Goal: Information Seeking & Learning: Learn about a topic

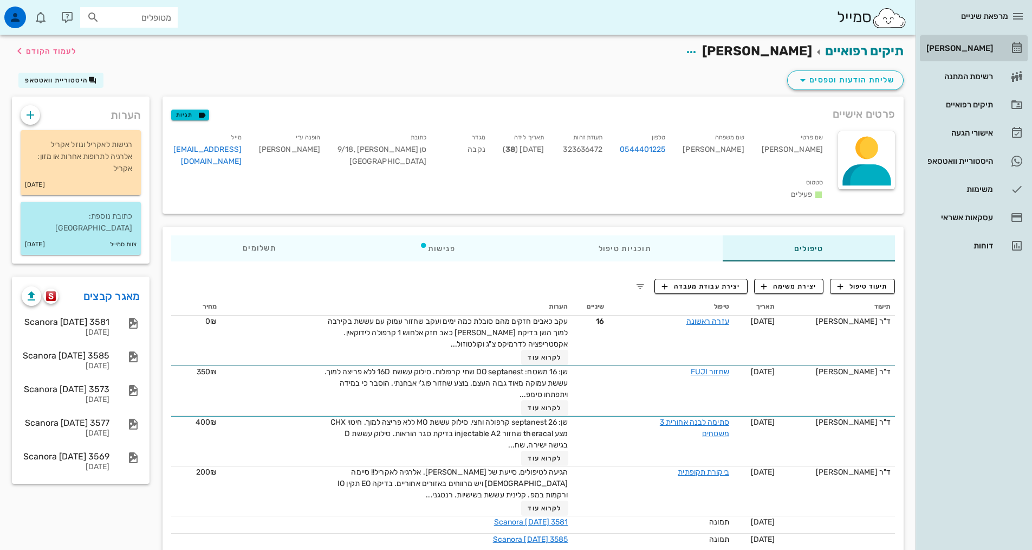
click at [965, 52] on div "[PERSON_NAME]" at bounding box center [959, 48] width 69 height 9
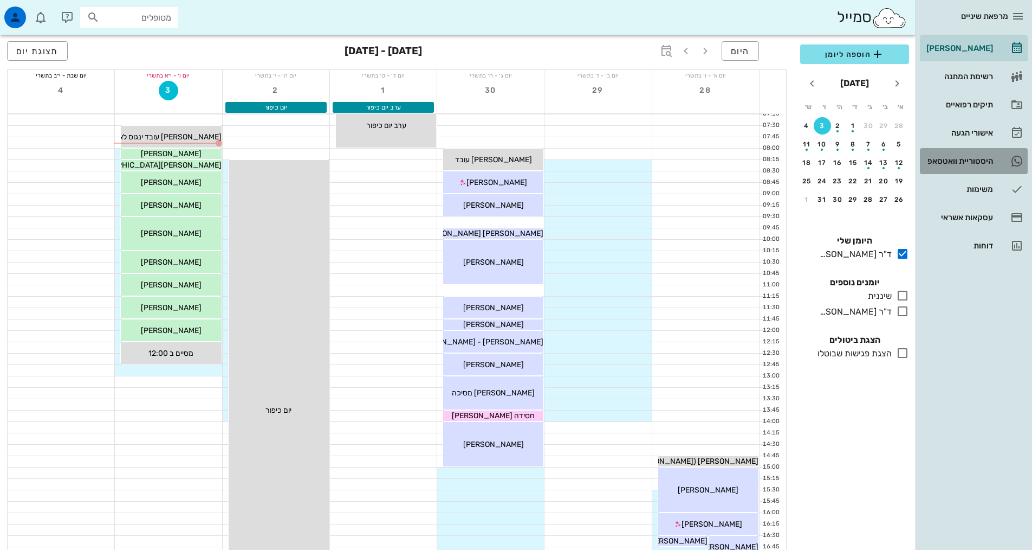
click at [971, 160] on div "היסטוריית וואטסאפ" at bounding box center [959, 161] width 69 height 9
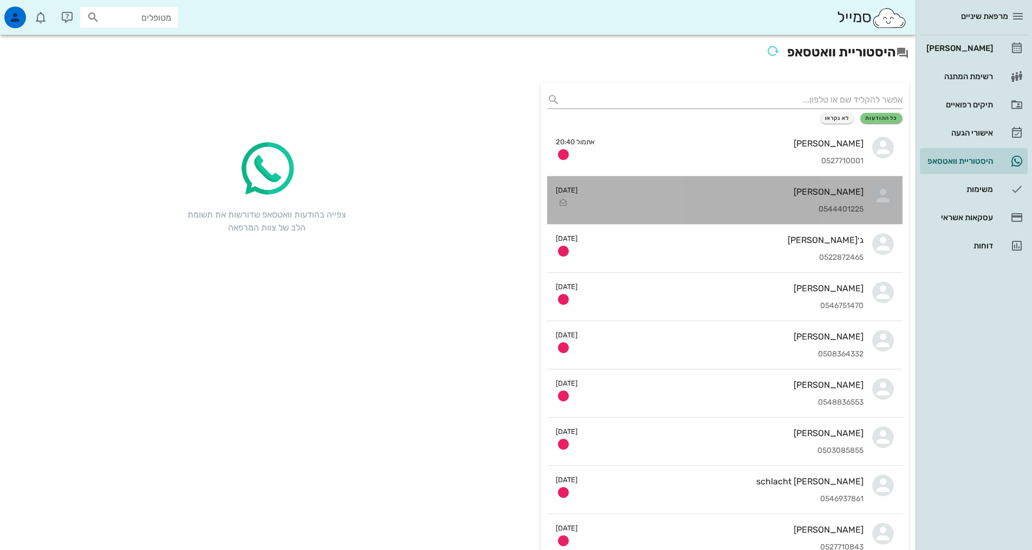
click at [845, 207] on div "0544401225" at bounding box center [724, 209] width 277 height 9
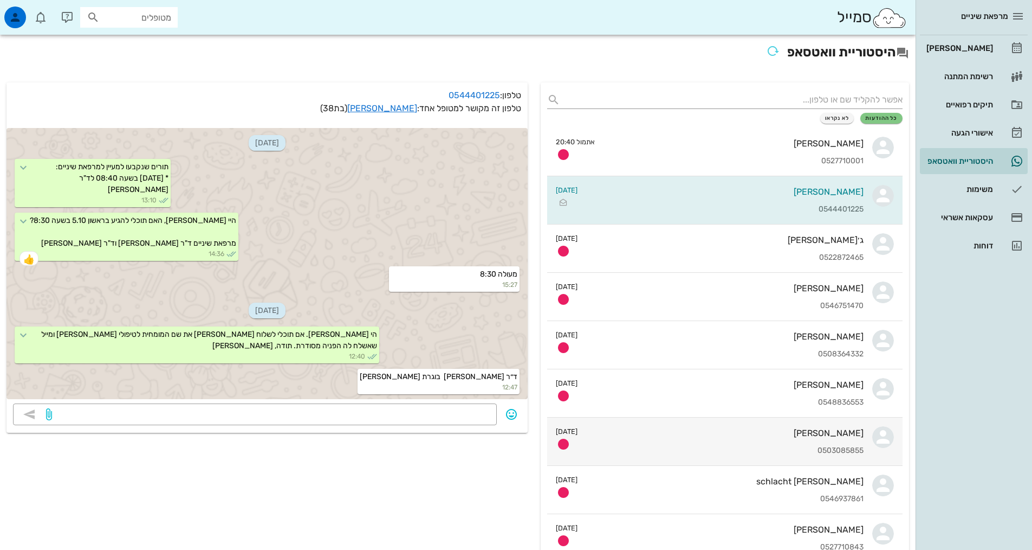
scroll to position [111, 0]
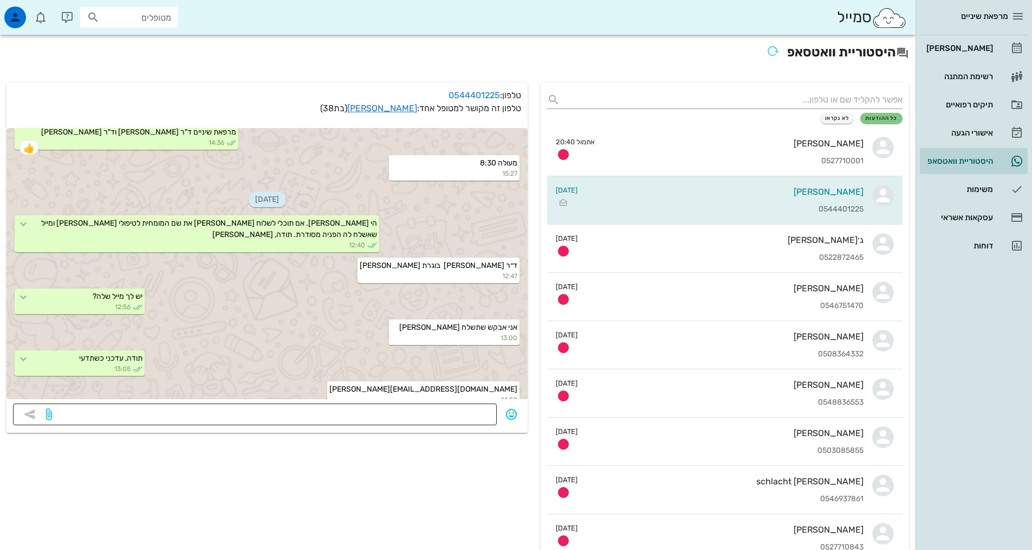
click at [490, 411] on div "​" at bounding box center [255, 414] width 484 height 22
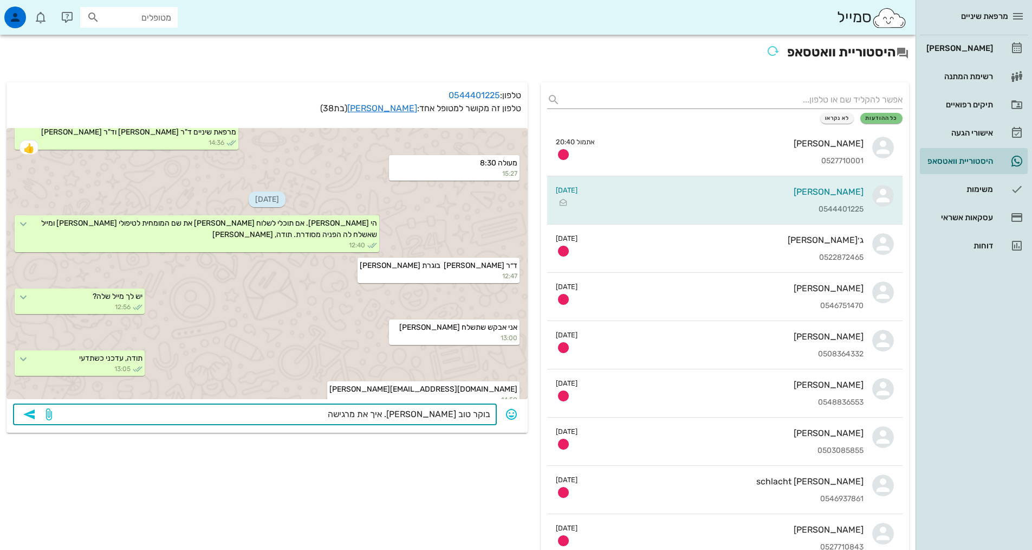
type textarea "בוקר טוב [PERSON_NAME]. איך את מרגישה?"
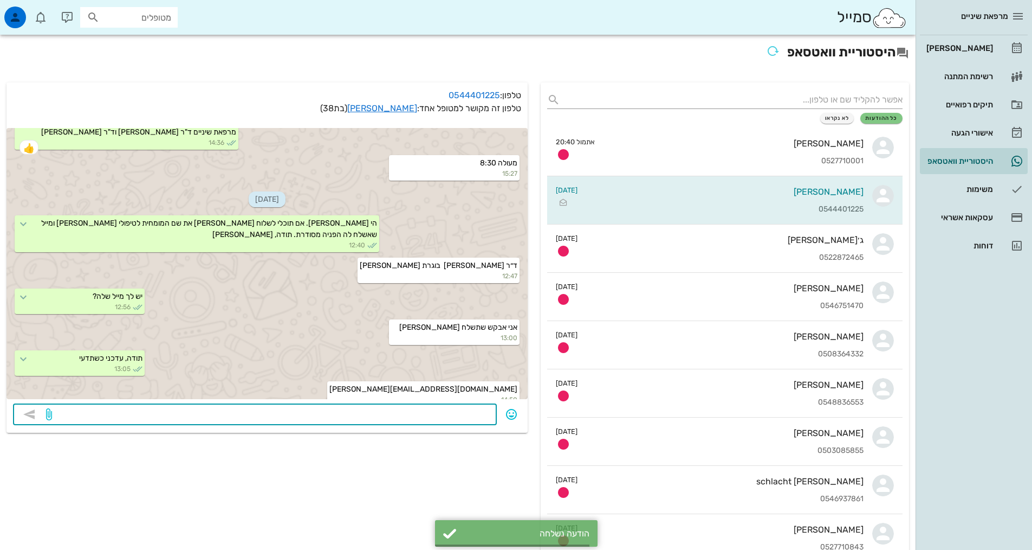
scroll to position [194, 0]
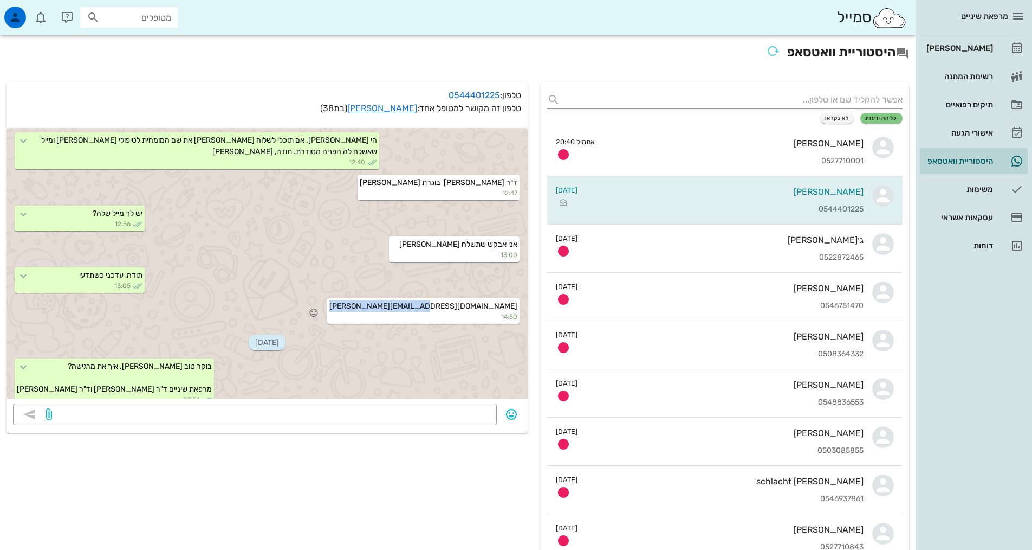
drag, startPoint x: 429, startPoint y: 297, endPoint x: 519, endPoint y: 294, distance: 89.5
click at [519, 298] on div "[PERSON_NAME][EMAIL_ADDRESS][DOMAIN_NAME] 14:50" at bounding box center [423, 310] width 192 height 25
copy span "[PERSON_NAME][EMAIL_ADDRESS][DOMAIN_NAME]"
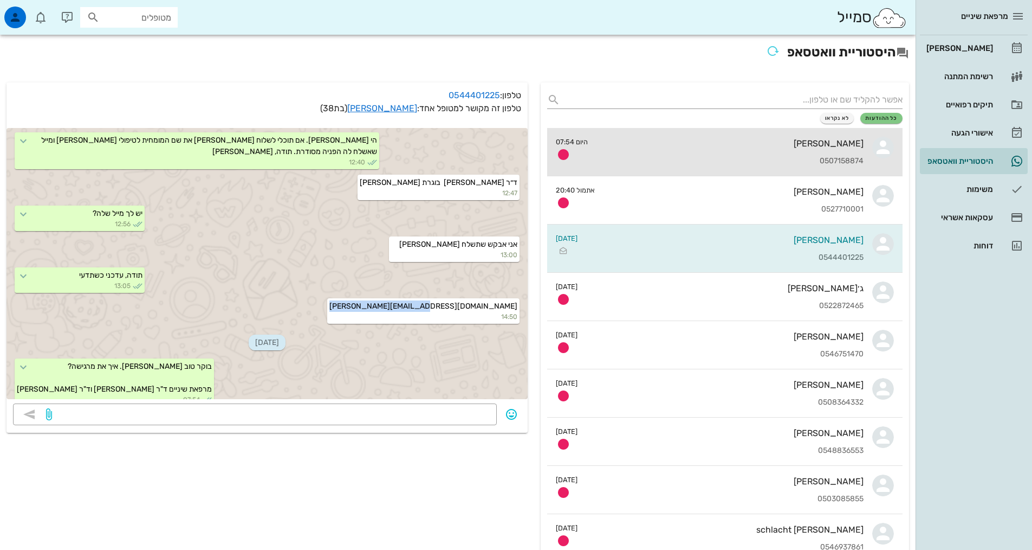
click at [777, 157] on div "0507158874" at bounding box center [730, 161] width 267 height 9
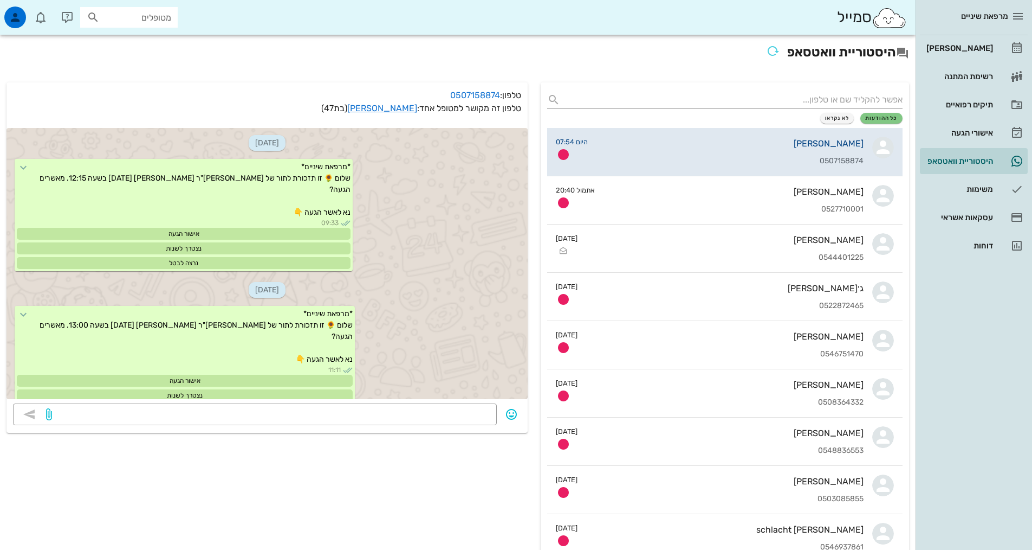
scroll to position [1206, 0]
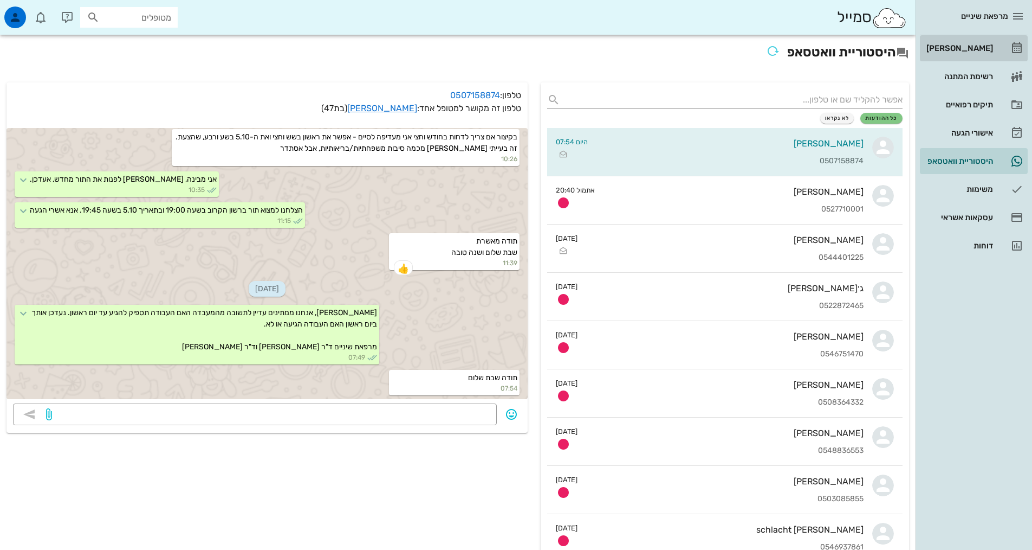
click at [965, 49] on div "[PERSON_NAME]" at bounding box center [959, 48] width 69 height 9
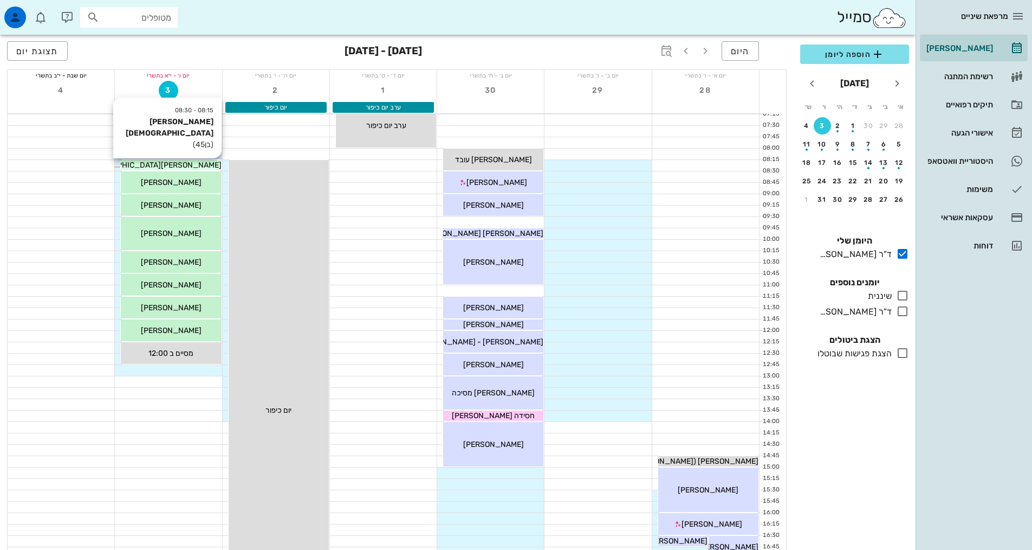
click at [173, 165] on span "[PERSON_NAME][DEMOGRAPHIC_DATA]" at bounding box center [150, 164] width 143 height 9
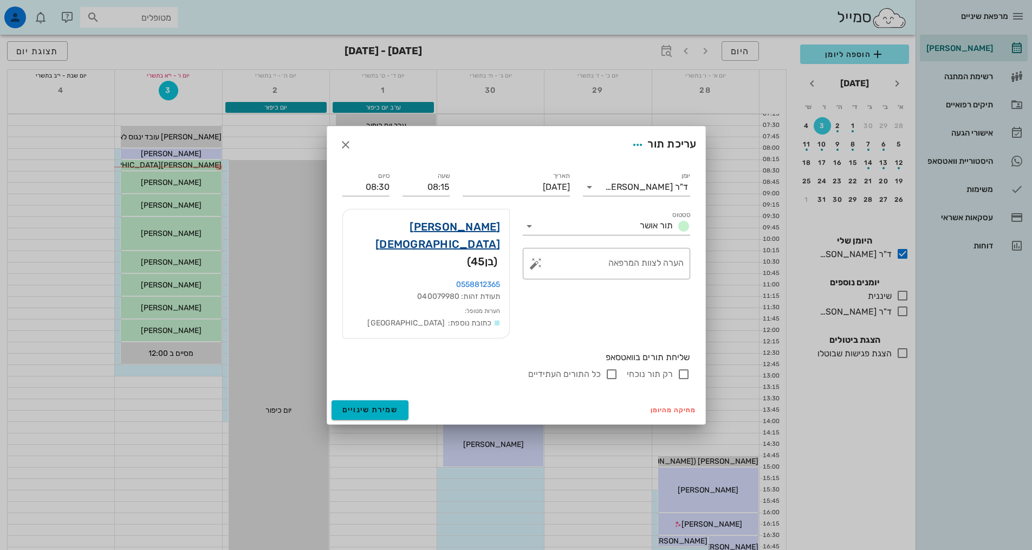
click at [461, 244] on link "[PERSON_NAME][DEMOGRAPHIC_DATA]" at bounding box center [426, 235] width 149 height 35
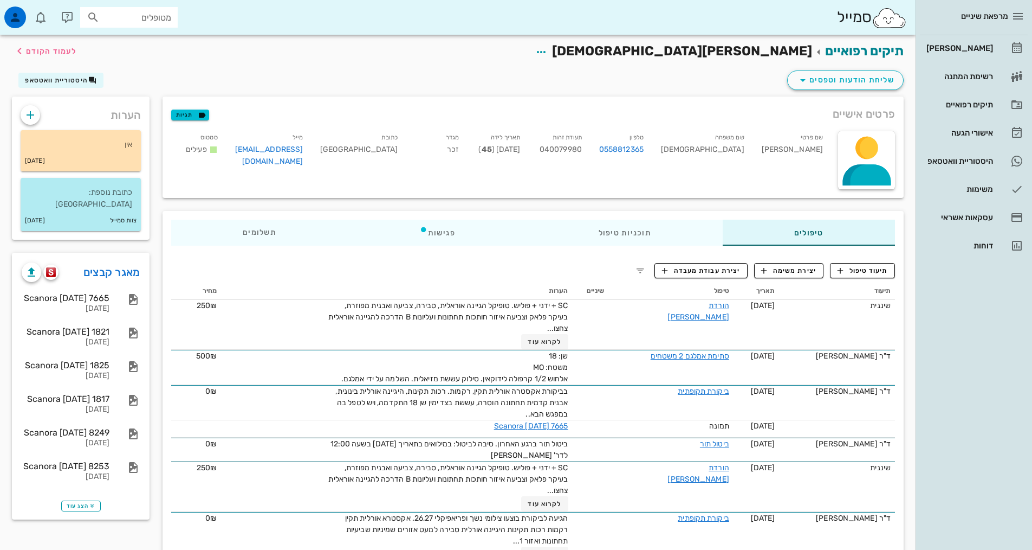
scroll to position [54, 0]
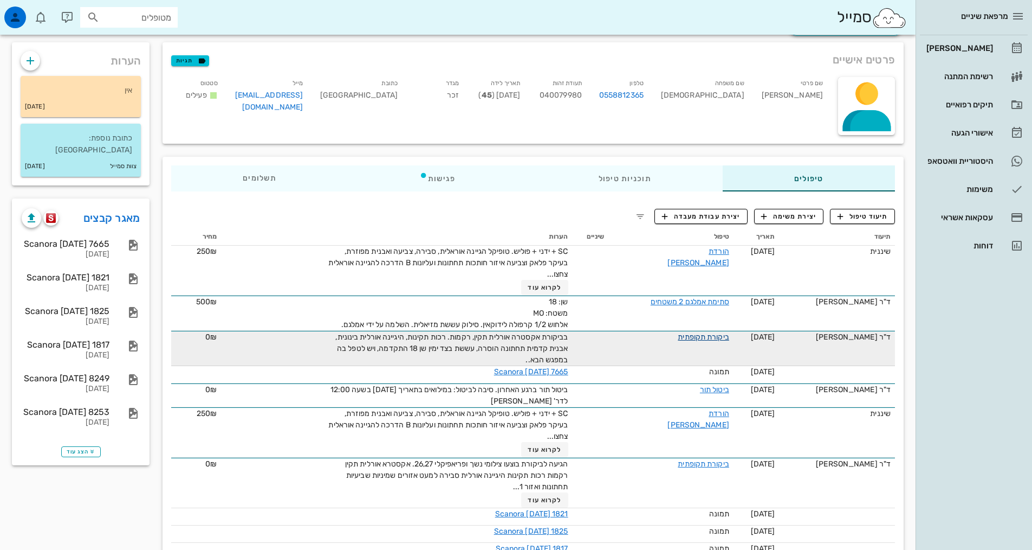
click at [722, 338] on link "ביקורת תקופתית" at bounding box center [703, 336] width 51 height 9
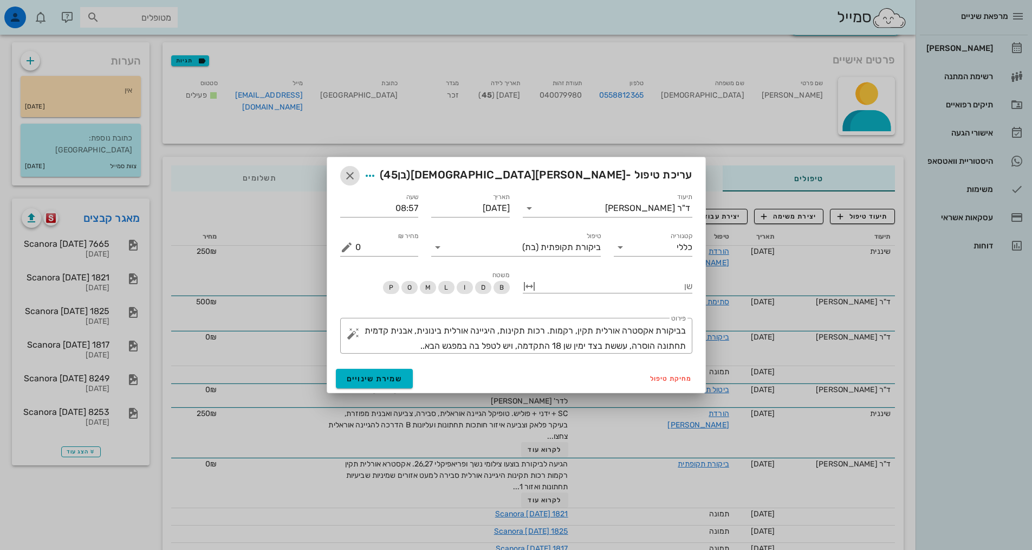
click at [345, 178] on icon "button" at bounding box center [350, 175] width 13 height 13
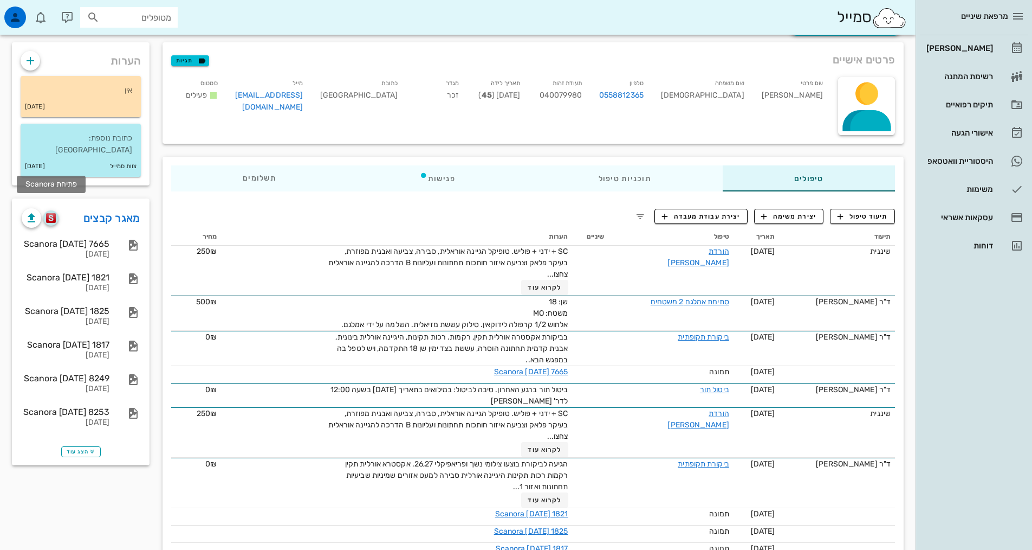
click at [52, 213] on img "button" at bounding box center [51, 218] width 10 height 10
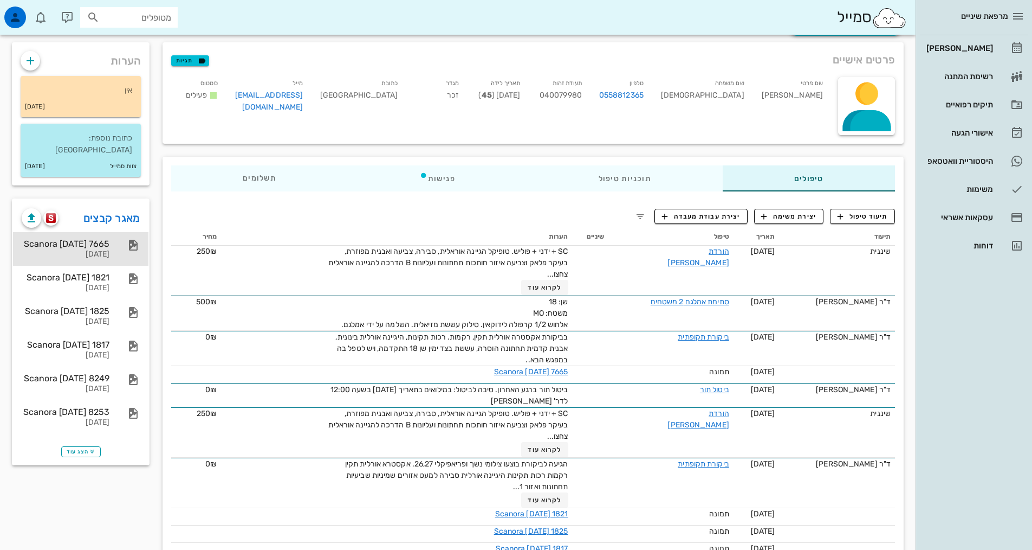
click at [73, 238] on div "Scanora [DATE] 7665" at bounding box center [66, 243] width 88 height 10
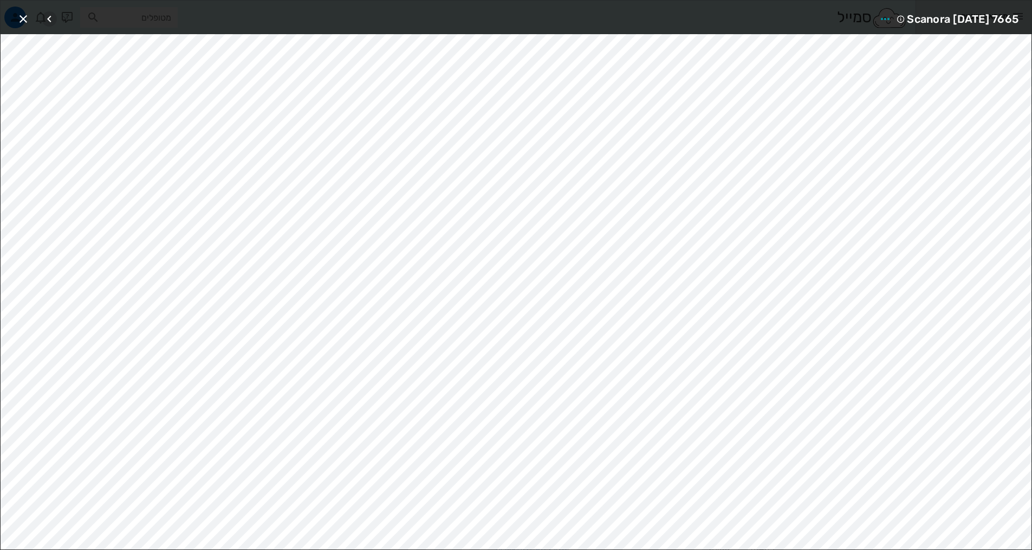
click at [55, 20] on icon "button" at bounding box center [49, 18] width 13 height 13
click at [25, 17] on icon "button" at bounding box center [23, 18] width 13 height 13
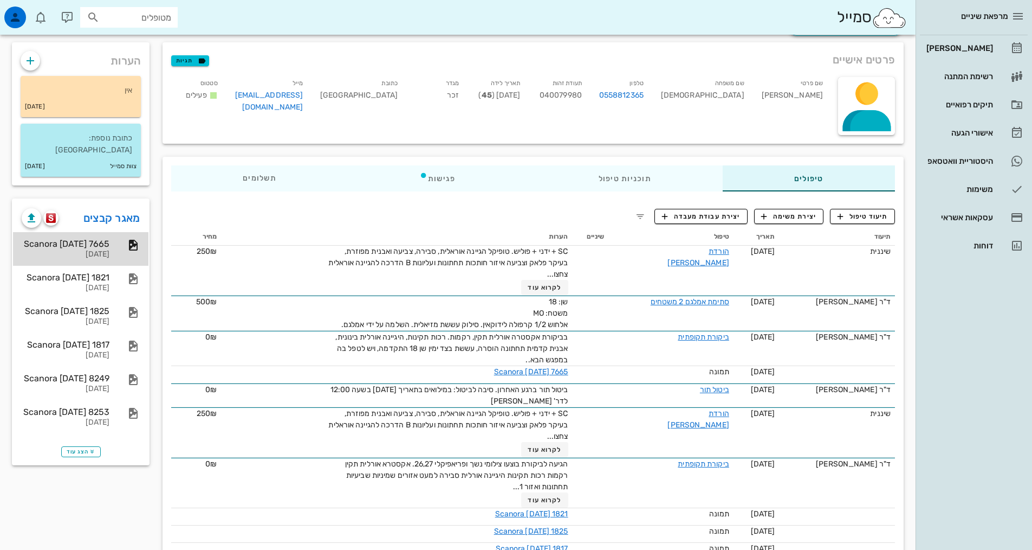
click at [88, 238] on div "Scanora [DATE] 7665" at bounding box center [66, 243] width 88 height 10
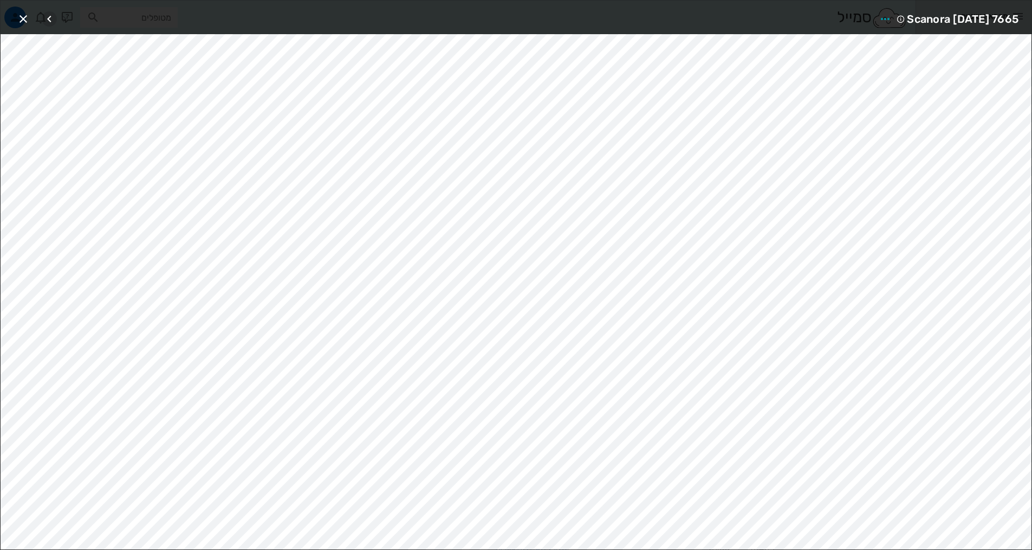
click at [49, 20] on icon "button" at bounding box center [49, 18] width 13 height 13
click at [48, 16] on icon "button" at bounding box center [49, 18] width 13 height 13
click at [61, 17] on icon "button" at bounding box center [64, 18] width 13 height 13
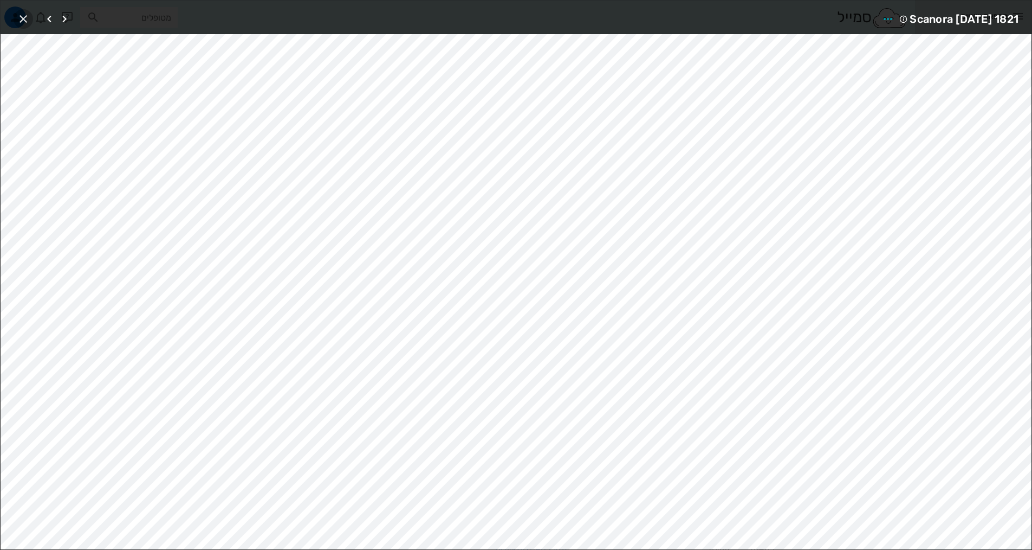
click at [25, 15] on icon "button" at bounding box center [23, 18] width 13 height 13
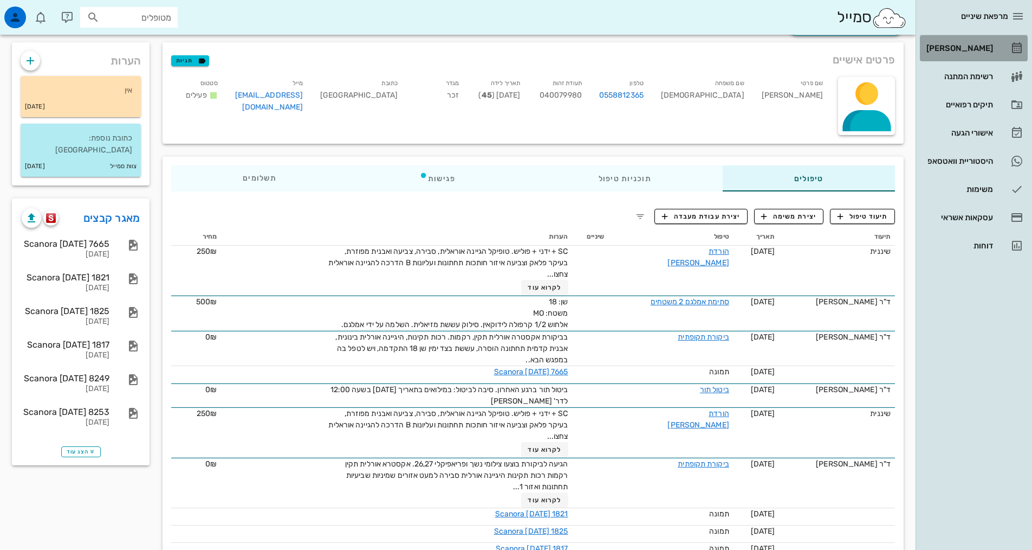
click at [967, 50] on div "[PERSON_NAME]" at bounding box center [959, 48] width 69 height 9
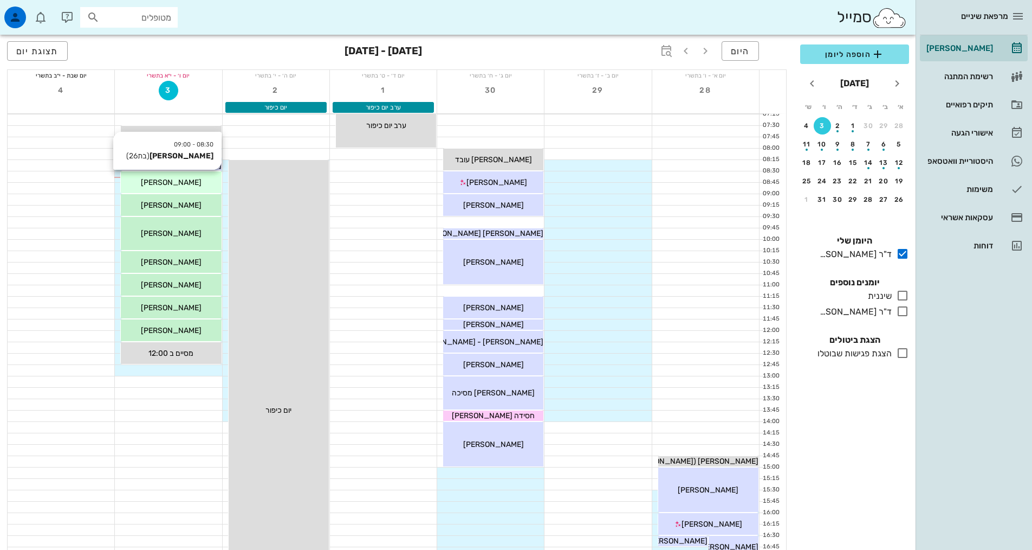
click at [198, 183] on div "[PERSON_NAME]" at bounding box center [171, 182] width 100 height 11
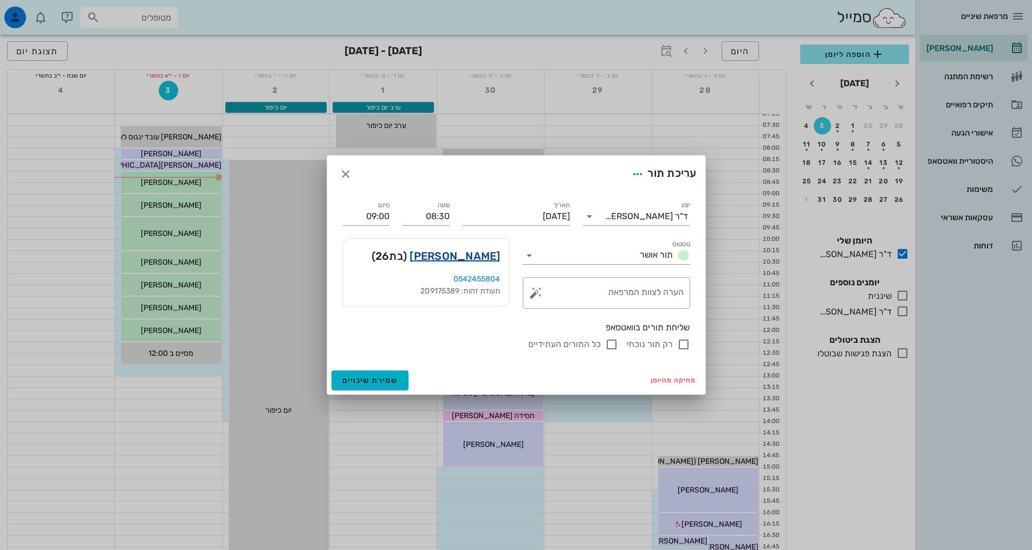
click at [471, 256] on link "[PERSON_NAME]" at bounding box center [455, 255] width 91 height 17
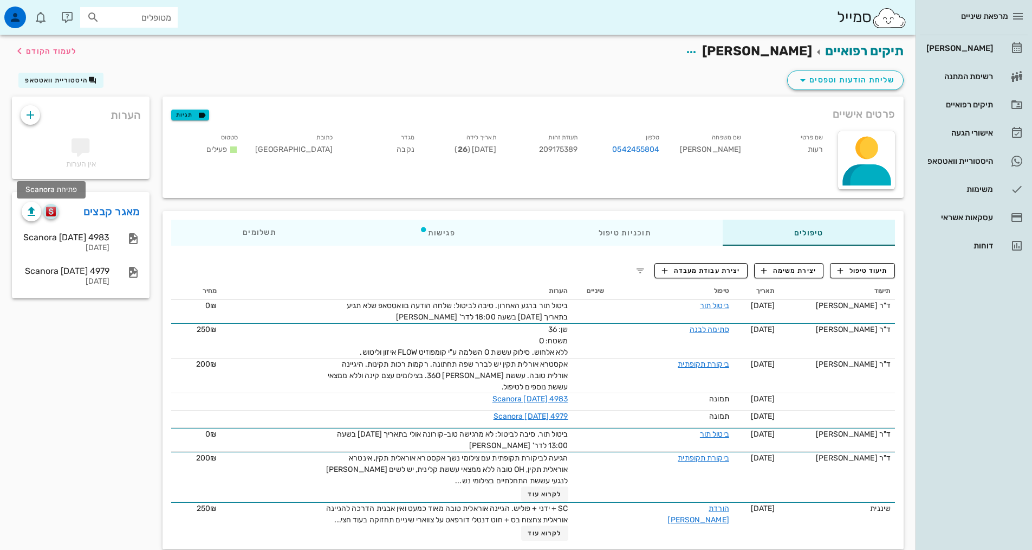
click at [53, 214] on img "button" at bounding box center [51, 211] width 10 height 10
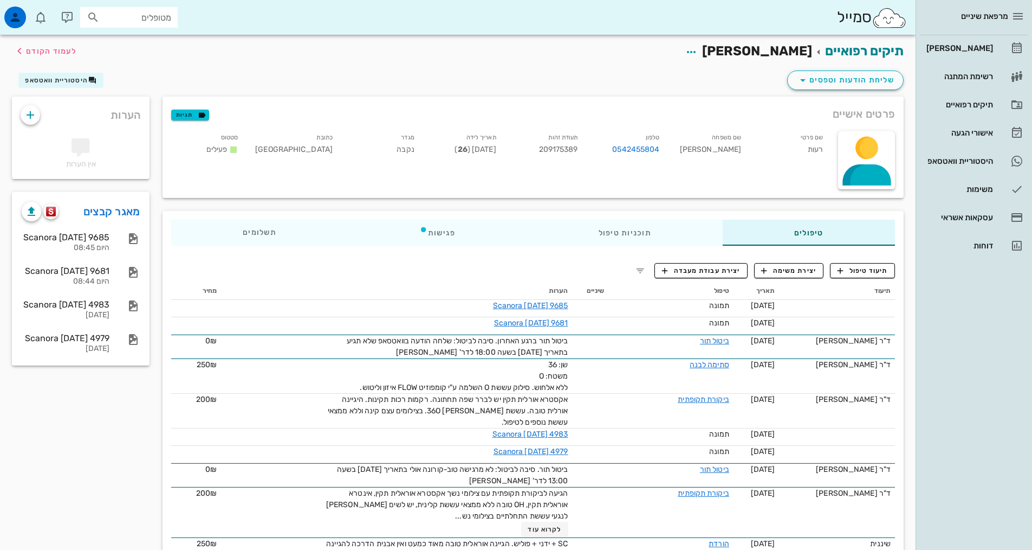
click at [136, 16] on input "מטופלים" at bounding box center [136, 17] width 69 height 14
type input "[PERSON_NAME]"
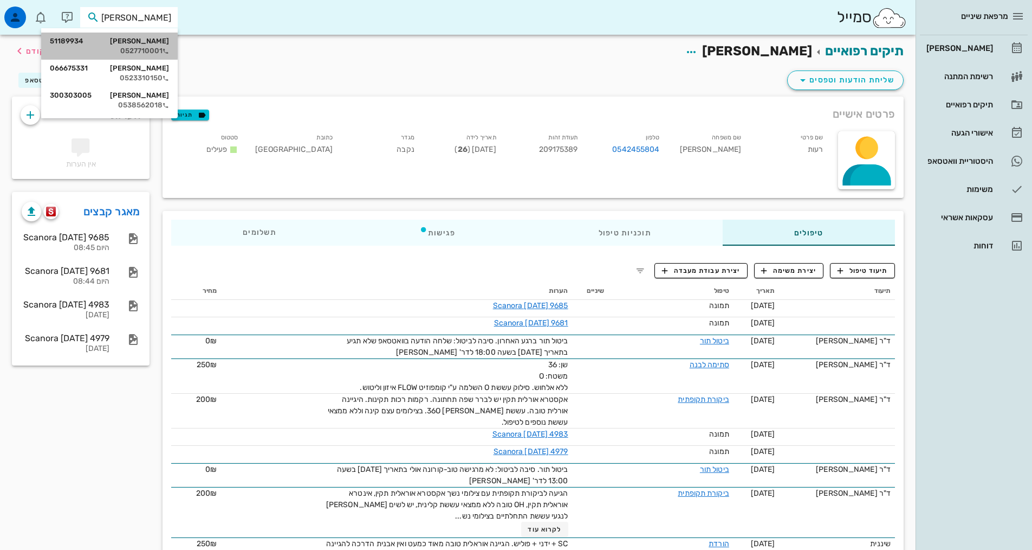
click at [118, 40] on div "[PERSON_NAME] 51189934" at bounding box center [109, 41] width 119 height 9
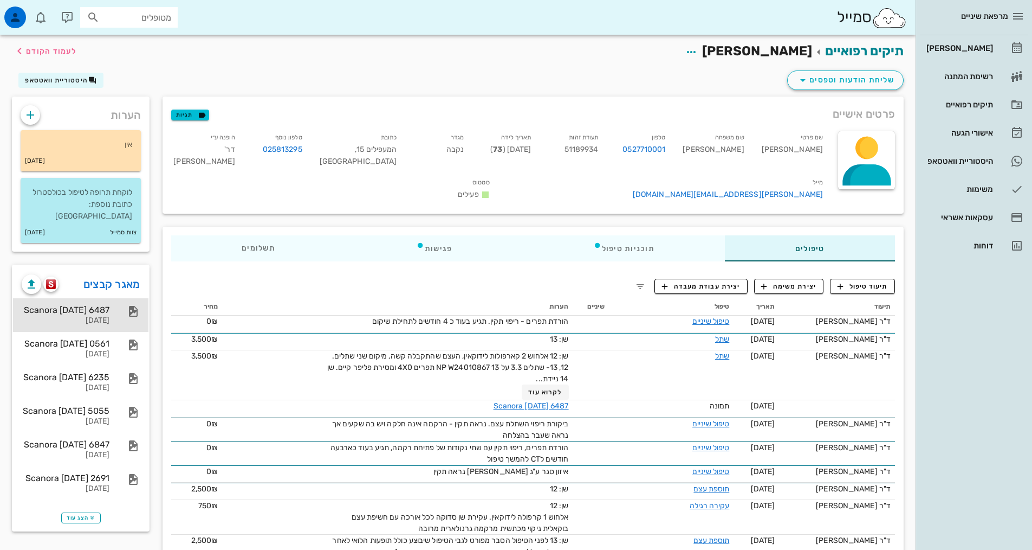
click at [63, 305] on div "Scanora [DATE] 6487" at bounding box center [66, 310] width 88 height 10
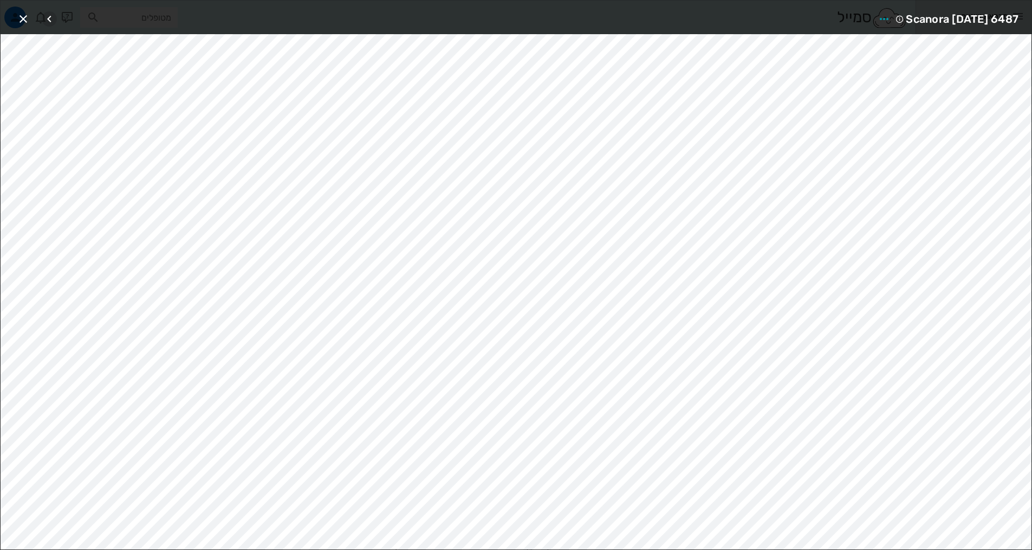
click at [45, 16] on icon "button" at bounding box center [49, 18] width 13 height 13
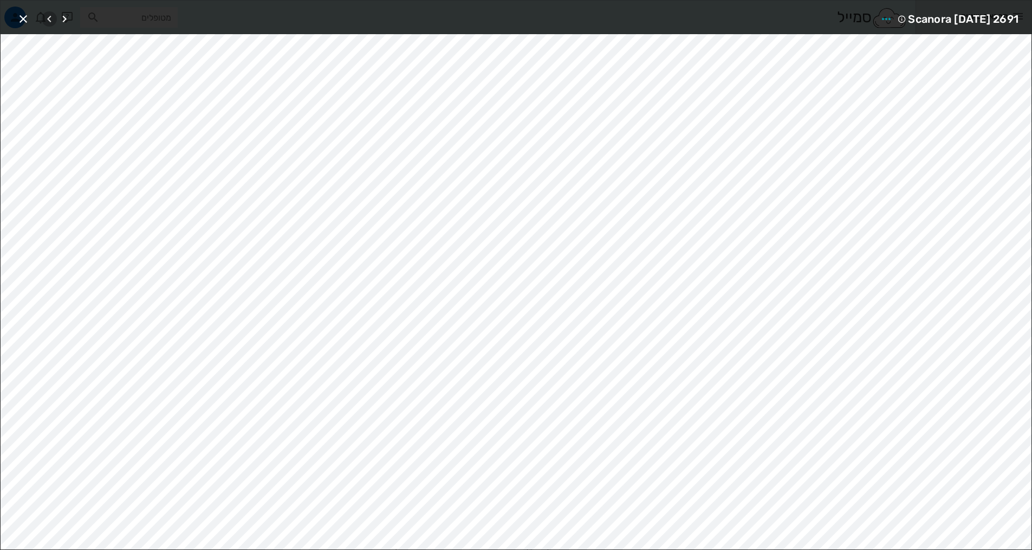
click at [47, 15] on icon "button" at bounding box center [49, 18] width 13 height 13
click at [25, 17] on icon "button" at bounding box center [23, 18] width 13 height 13
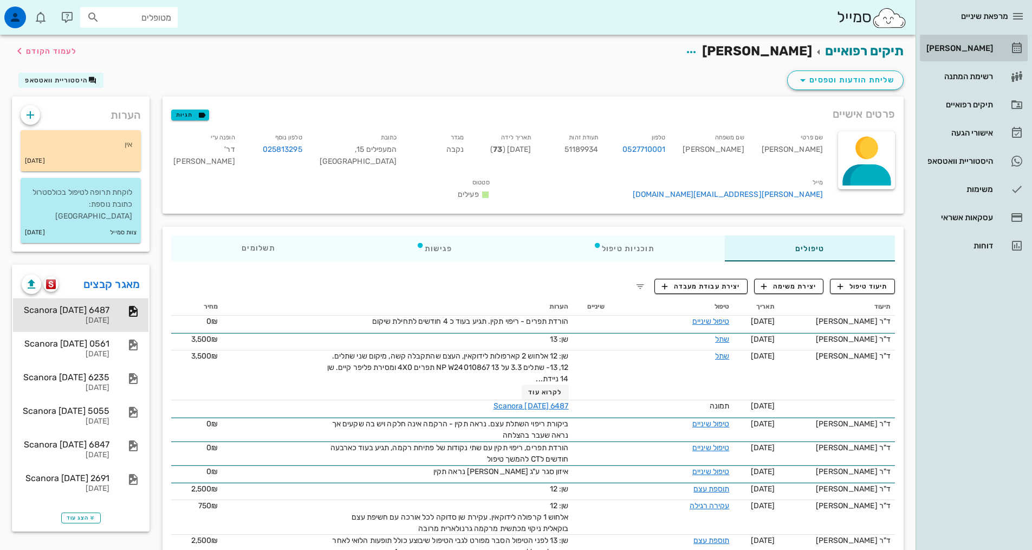
click at [952, 46] on div "[PERSON_NAME]" at bounding box center [959, 48] width 69 height 9
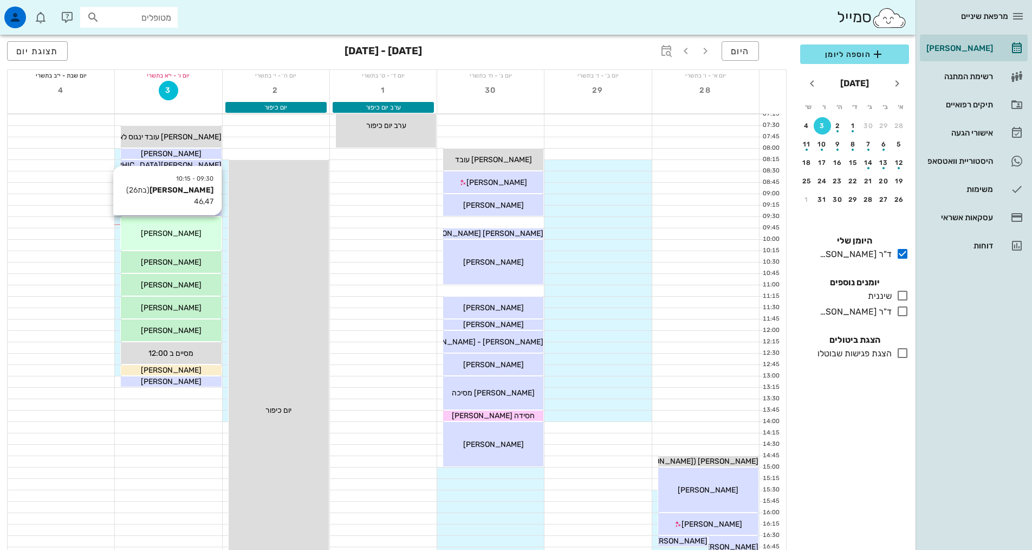
click at [200, 236] on div "[PERSON_NAME]" at bounding box center [171, 233] width 100 height 11
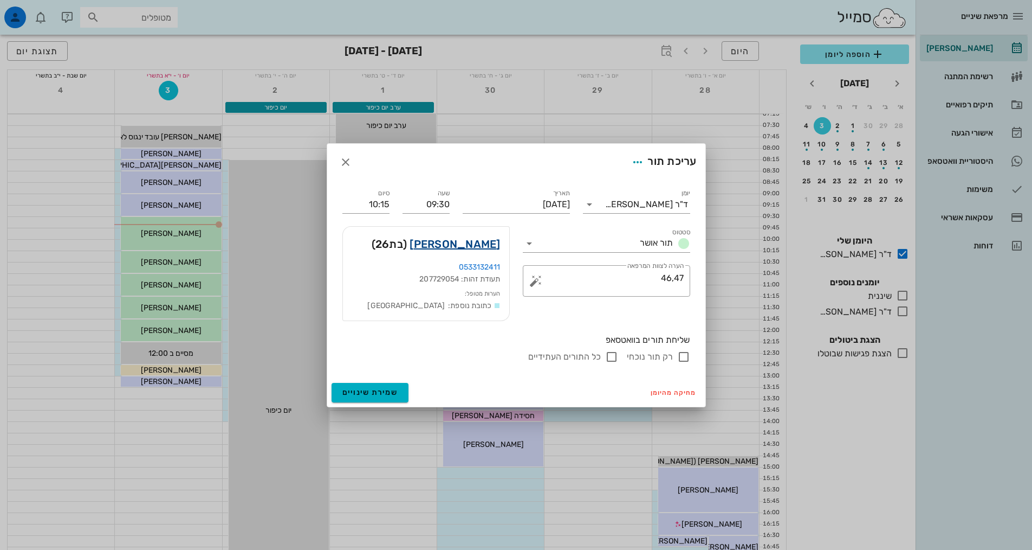
click at [460, 246] on link "[PERSON_NAME]" at bounding box center [455, 243] width 91 height 17
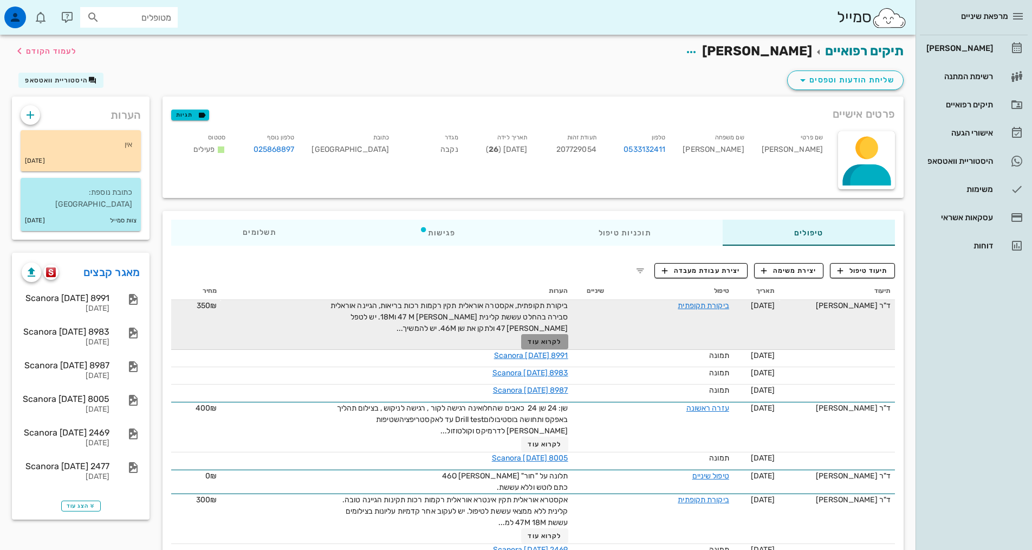
click at [544, 340] on span "לקרוא עוד" at bounding box center [545, 342] width 34 height 8
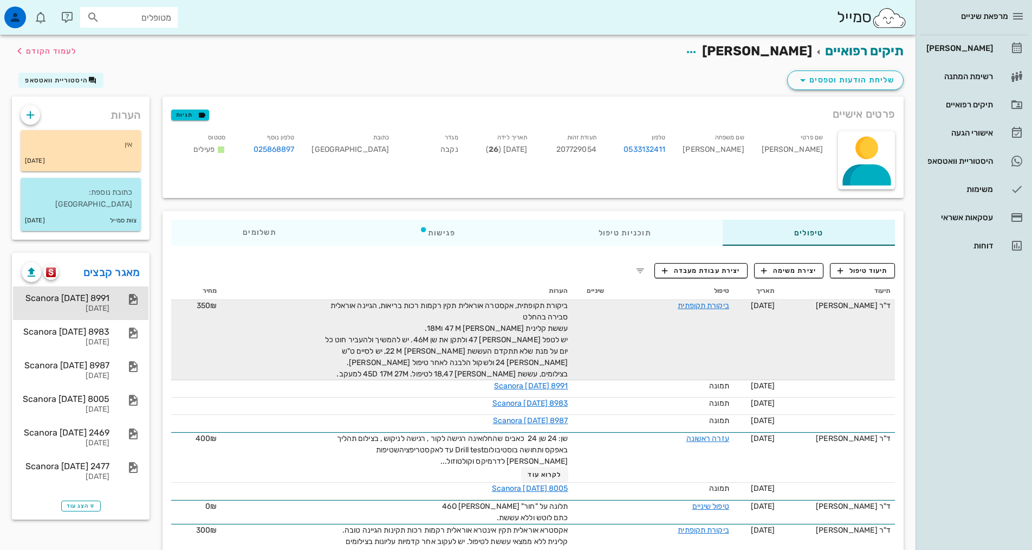
click at [91, 293] on div "Scanora [DATE] 8991" at bounding box center [66, 298] width 88 height 10
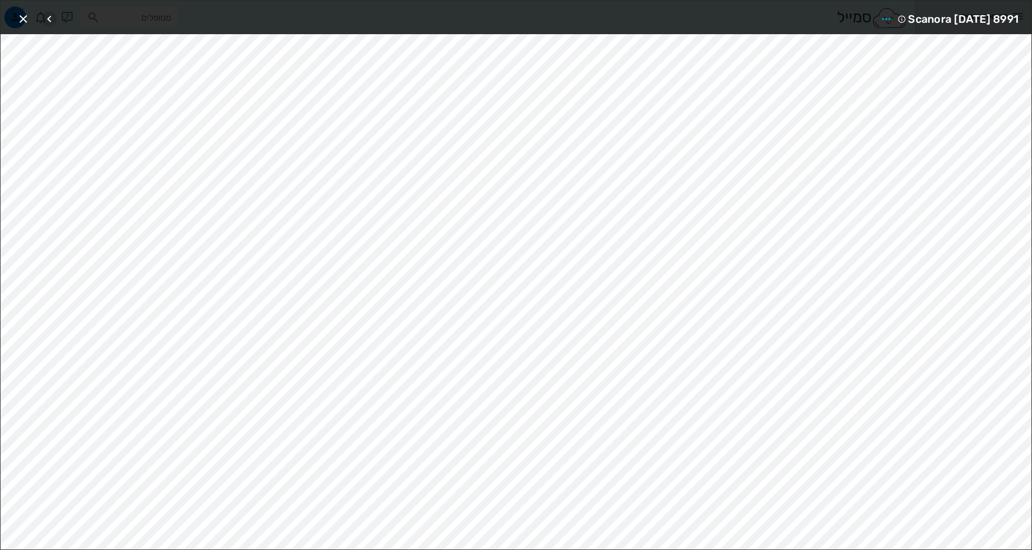
click at [49, 18] on icon "button" at bounding box center [49, 18] width 13 height 13
click at [48, 22] on icon "button" at bounding box center [49, 18] width 13 height 13
click at [17, 18] on icon "button" at bounding box center [23, 18] width 13 height 13
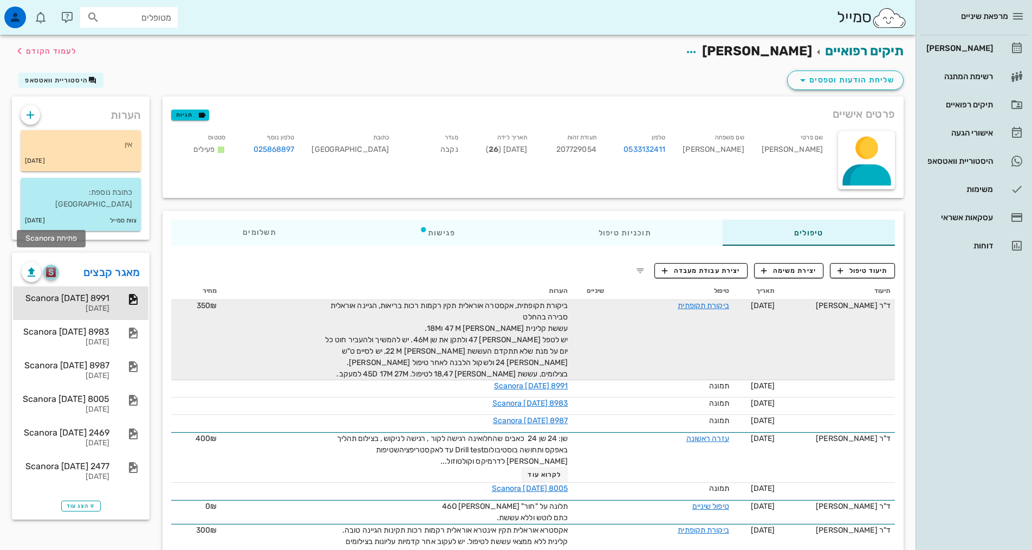
click at [48, 267] on img "button" at bounding box center [51, 272] width 10 height 10
